Goal: Navigation & Orientation: Find specific page/section

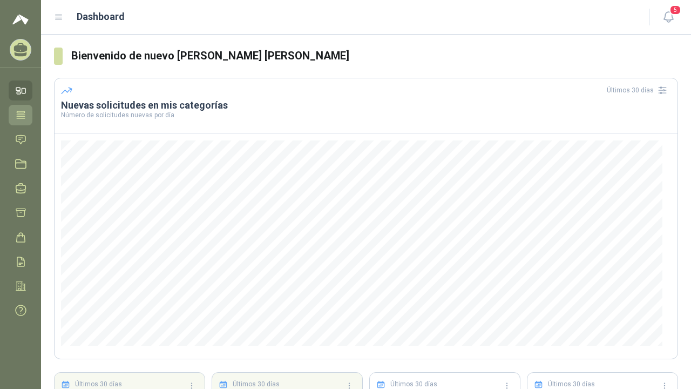
click at [23, 123] on link "Tareas" at bounding box center [21, 115] width 24 height 20
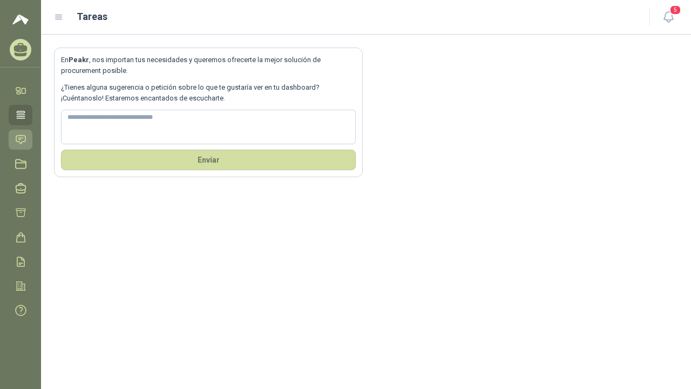
click at [28, 139] on link "Solicitudes" at bounding box center [21, 140] width 24 height 20
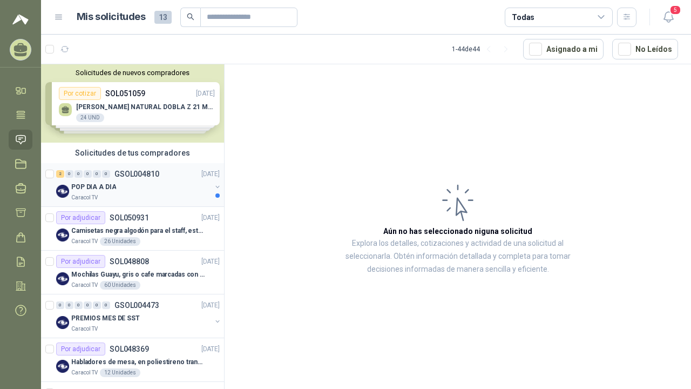
click at [150, 198] on div "Caracol TV" at bounding box center [141, 197] width 140 height 9
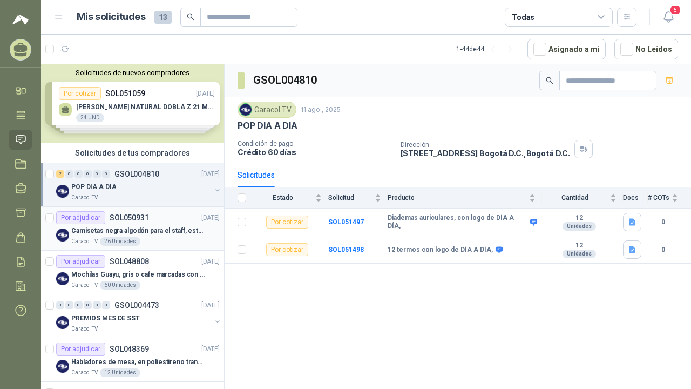
click at [151, 233] on p "Camisetas negra algodón para el staff, estampadas en espalda y frente con el lo…" at bounding box center [138, 231] width 134 height 10
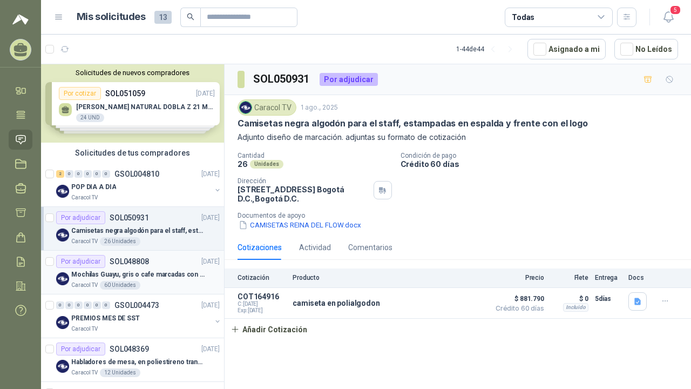
click at [142, 281] on div "Caracol TV 60 Unidades" at bounding box center [145, 285] width 149 height 9
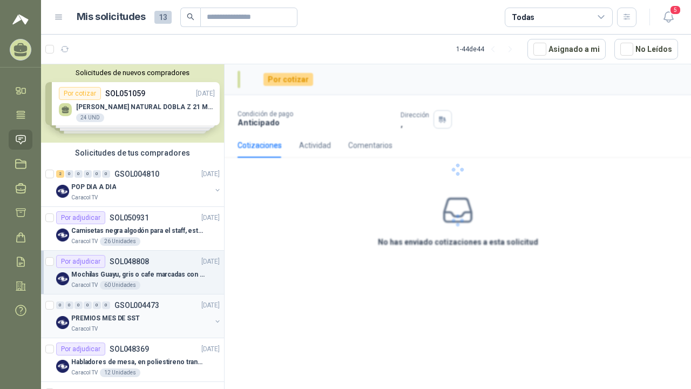
click at [142, 320] on div "PREMIOS MES DE SST" at bounding box center [141, 318] width 140 height 13
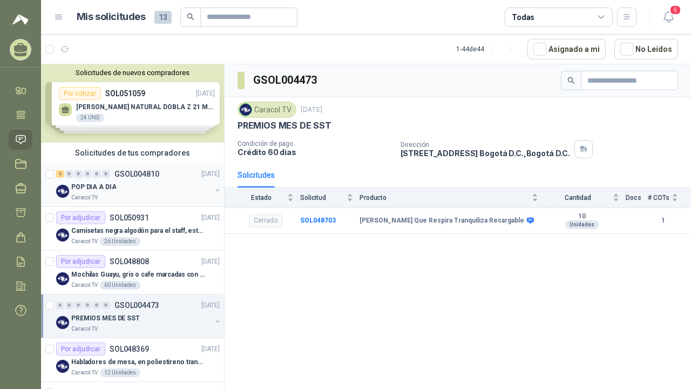
click at [166, 177] on div "2 0 0 0 0 0 GSOL004810 [DATE]" at bounding box center [139, 173] width 166 height 13
